Goal: Obtain resource: Download file/media

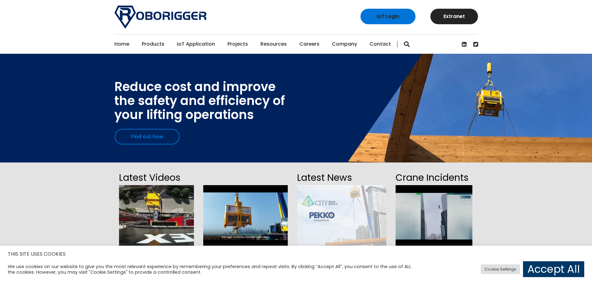
click at [156, 137] on link "Find out how" at bounding box center [147, 137] width 65 height 16
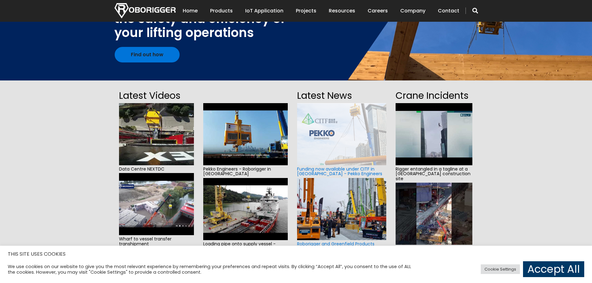
scroll to position [93, 0]
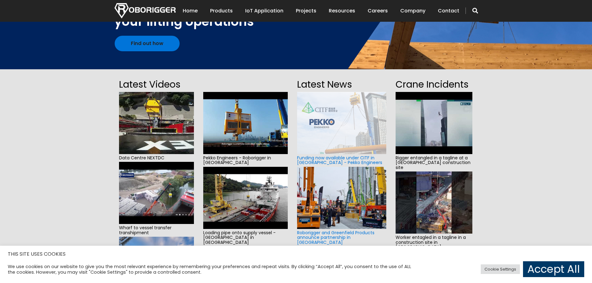
click at [259, 195] on img at bounding box center [245, 198] width 85 height 62
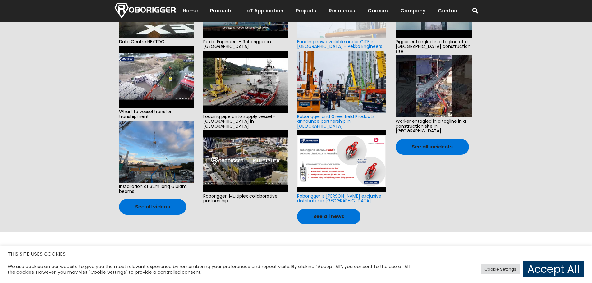
scroll to position [218, 0]
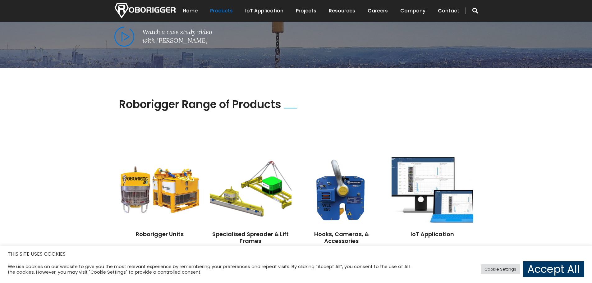
scroll to position [404, 0]
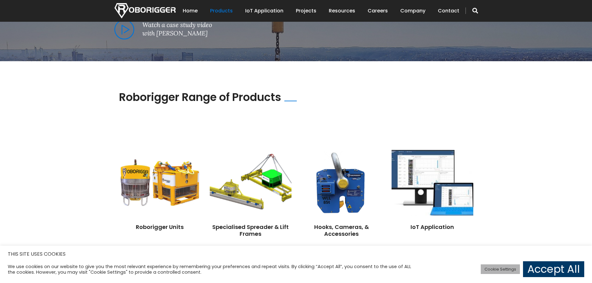
click at [496, 268] on link "Cookie Settings" at bounding box center [500, 270] width 39 height 10
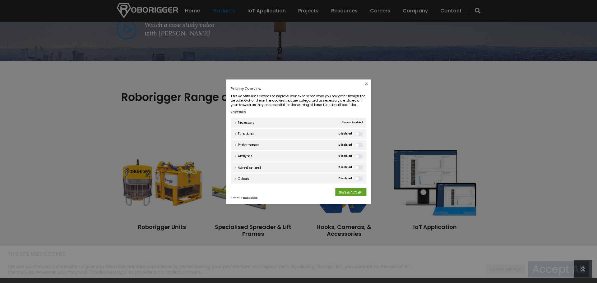
click at [212, 114] on link "Necessary" at bounding box center [223, 115] width 28 height 7
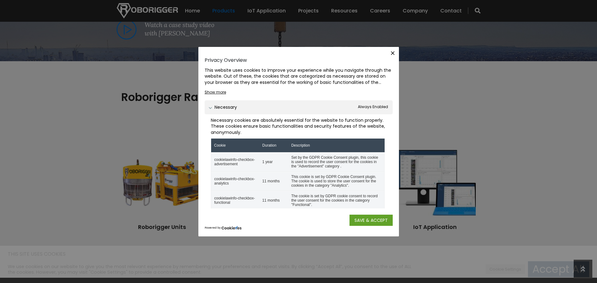
click at [212, 114] on div "Necessary cookies are absolutely essential for the website to function properly…" at bounding box center [299, 207] width 188 height 186
click at [209, 108] on link "Necessary" at bounding box center [223, 107] width 28 height 7
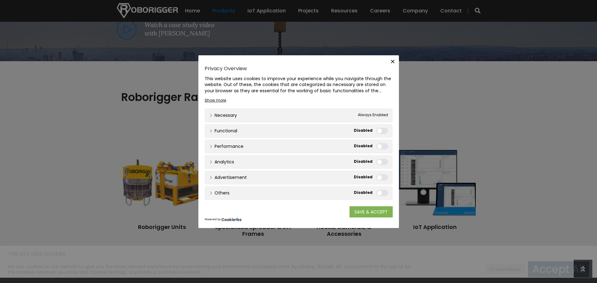
click at [376, 210] on link "SAVE & ACCEPT" at bounding box center [370, 211] width 43 height 11
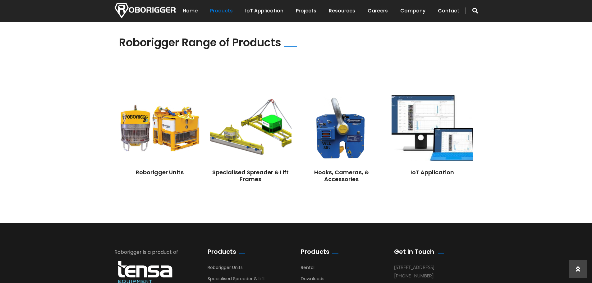
scroll to position [368, 0]
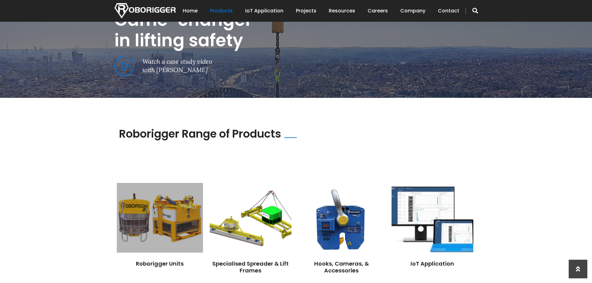
click at [176, 208] on img at bounding box center [160, 218] width 86 height 70
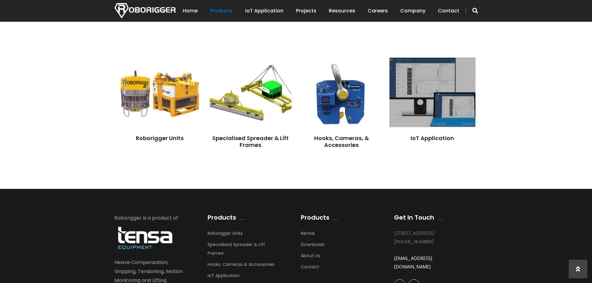
scroll to position [430, 0]
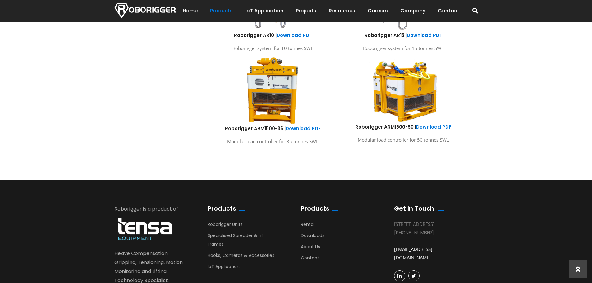
scroll to position [404, 0]
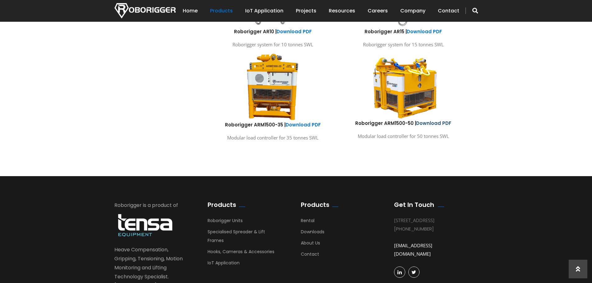
click at [433, 123] on link "Download PDF" at bounding box center [433, 123] width 35 height 7
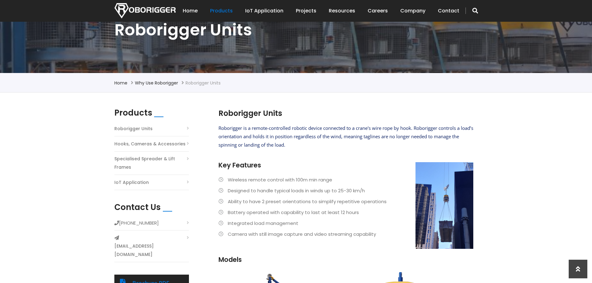
scroll to position [93, 0]
click at [222, 182] on li "Wireless remote control with 100m min range" at bounding box center [346, 180] width 255 height 8
click at [173, 31] on h1 "Roborigger Units" at bounding box center [296, 30] width 364 height 21
